Goal: Information Seeking & Learning: Learn about a topic

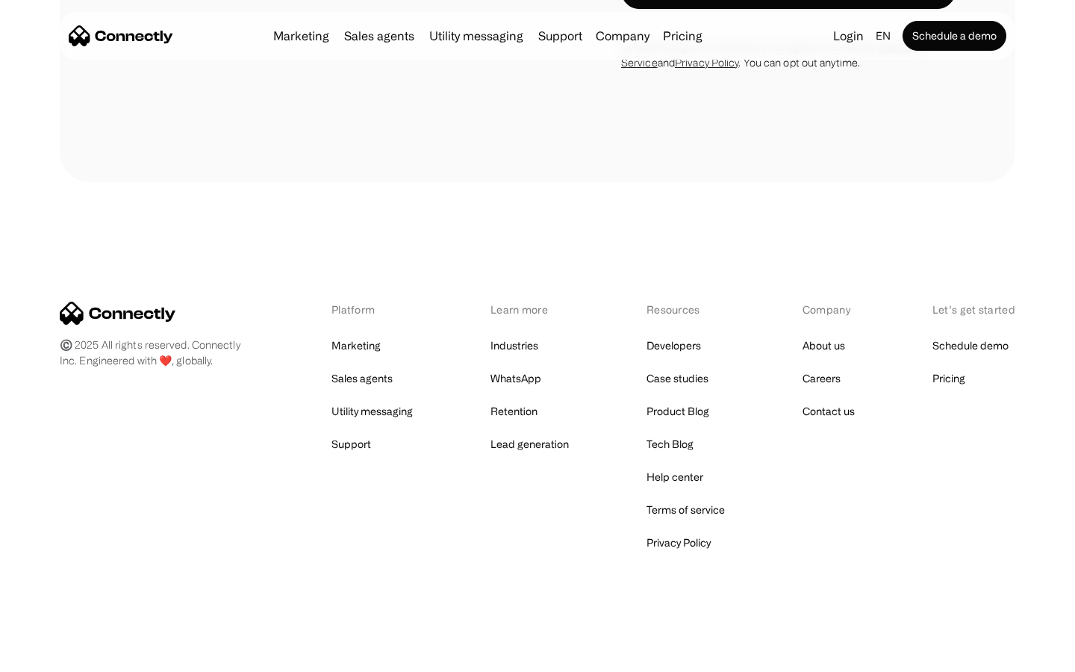
scroll to position [3935, 0]
